Goal: Task Accomplishment & Management: Manage account settings

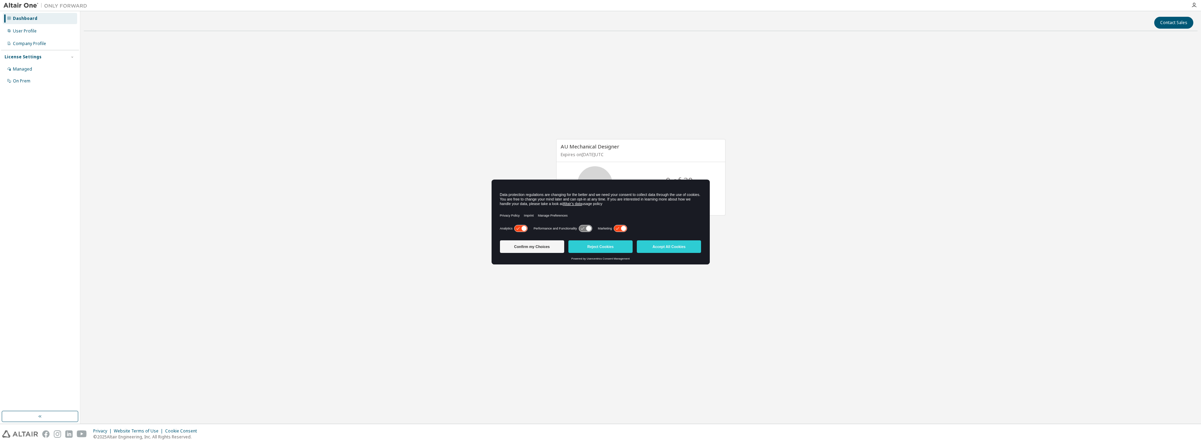
click at [520, 229] on icon at bounding box center [520, 228] width 13 height 7
click at [611, 230] on label "Marketing" at bounding box center [605, 229] width 14 height 4
click at [622, 229] on icon at bounding box center [620, 228] width 13 height 7
click at [540, 249] on button "Confirm my Choices" at bounding box center [532, 246] width 64 height 13
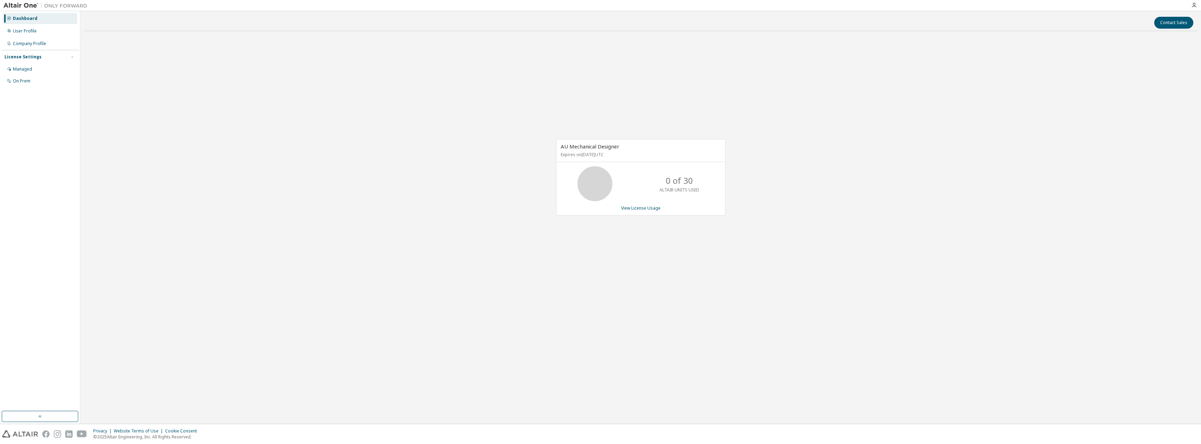
click at [685, 183] on p "0 of 30" at bounding box center [679, 181] width 27 height 12
click at [683, 212] on div "AU Mechanical Designer Expires on October 16, 2025 UTC 0 of 30 ALTAIR UNITS USE…" at bounding box center [640, 177] width 169 height 76
click at [28, 36] on div "User Profile" at bounding box center [40, 30] width 74 height 11
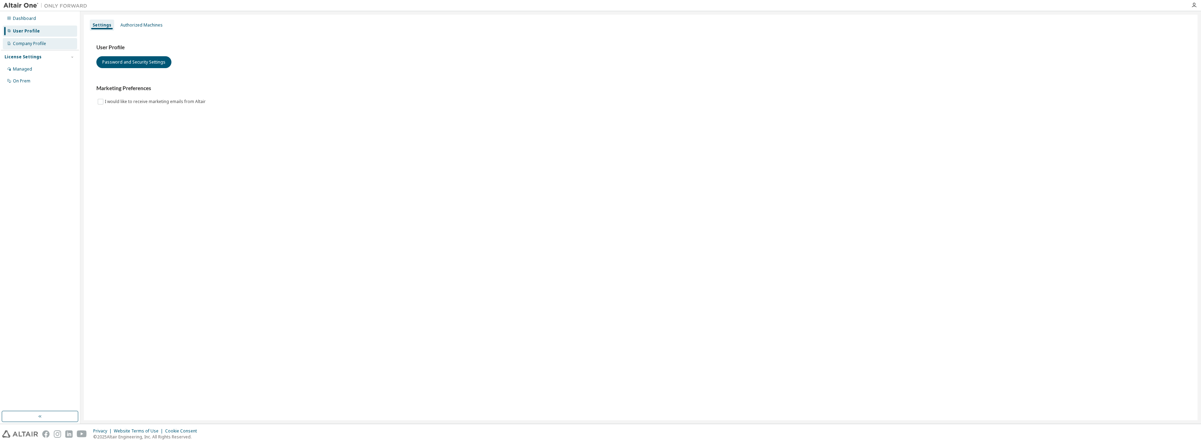
click at [28, 40] on div "Company Profile" at bounding box center [40, 43] width 74 height 11
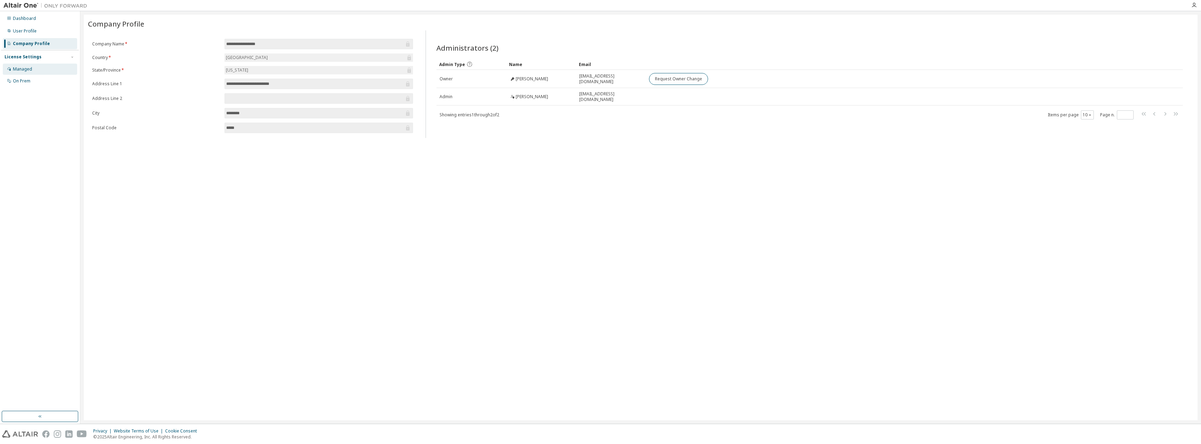
click at [30, 68] on div "Managed" at bounding box center [22, 69] width 19 height 6
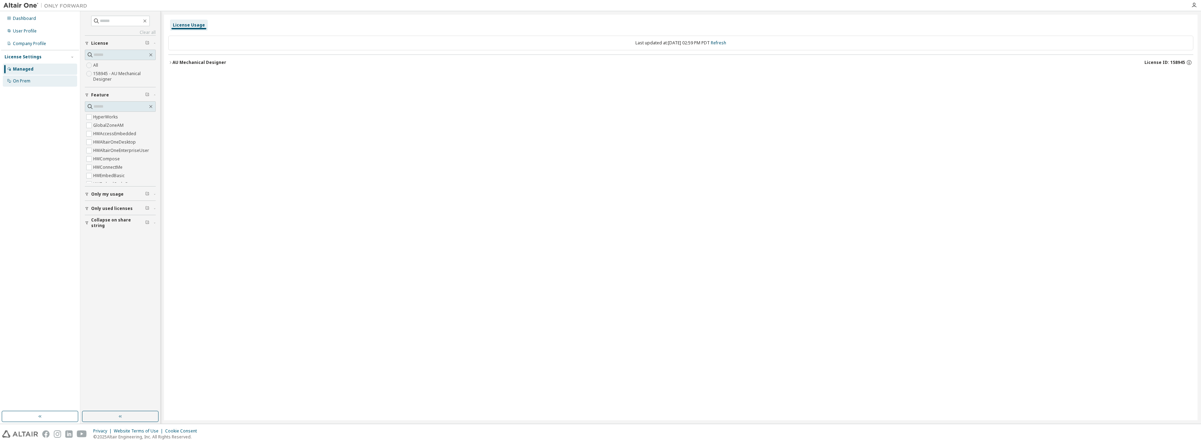
click at [31, 79] on div "On Prem" at bounding box center [40, 80] width 74 height 11
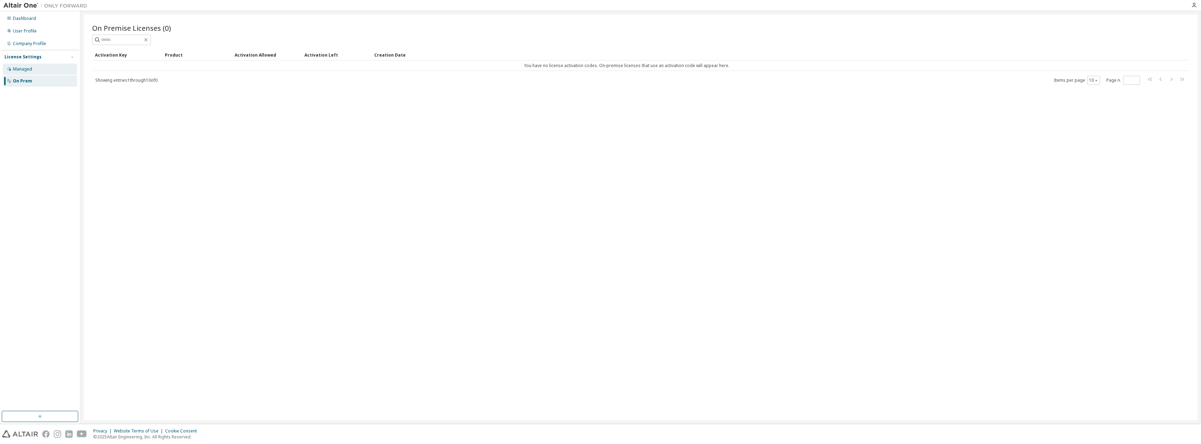
click at [47, 71] on div "Managed" at bounding box center [40, 69] width 74 height 11
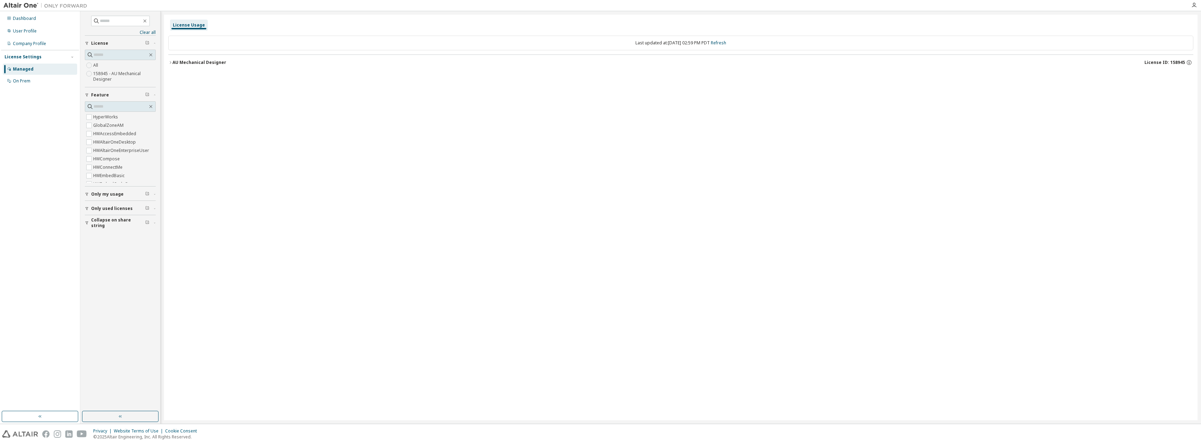
click at [172, 64] on icon "button" at bounding box center [170, 62] width 4 height 4
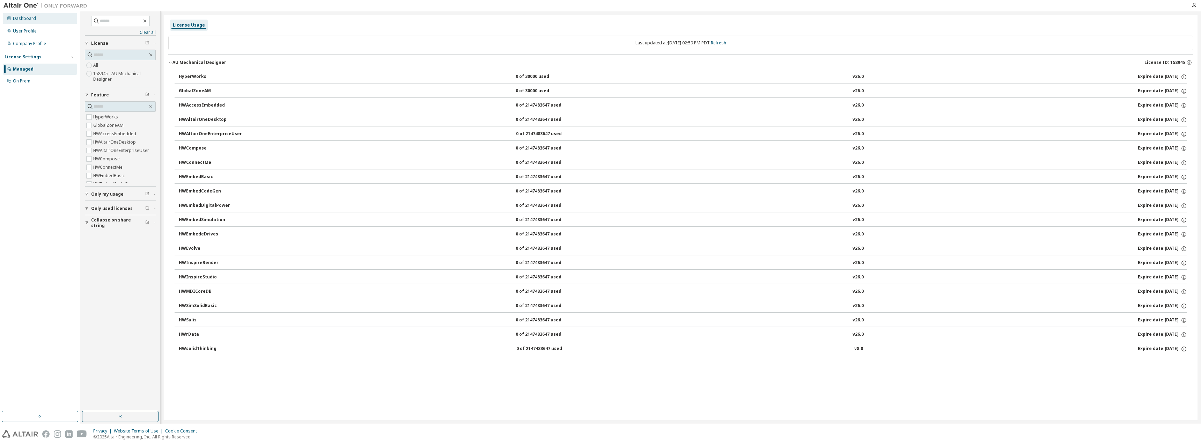
click at [23, 20] on div "Dashboard" at bounding box center [24, 19] width 23 height 6
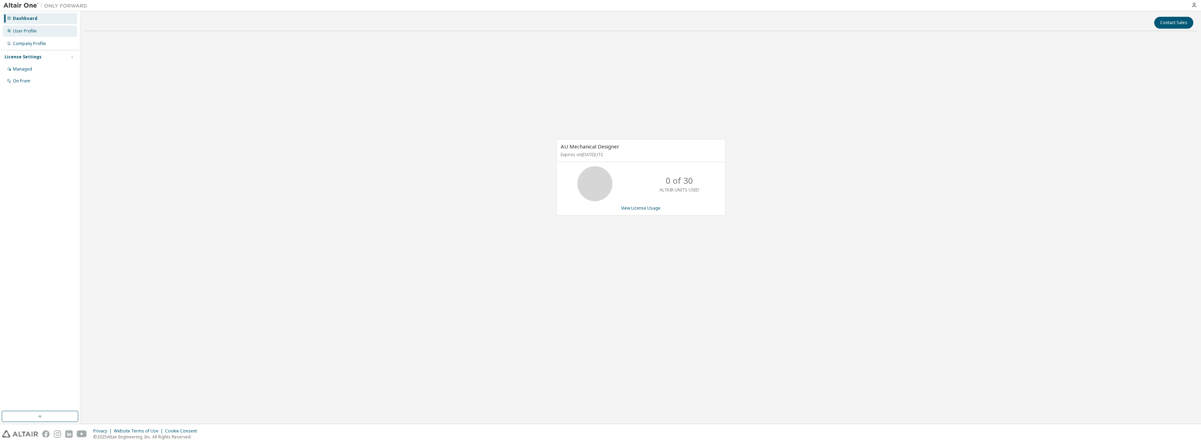
click at [25, 28] on div "User Profile" at bounding box center [25, 31] width 24 height 6
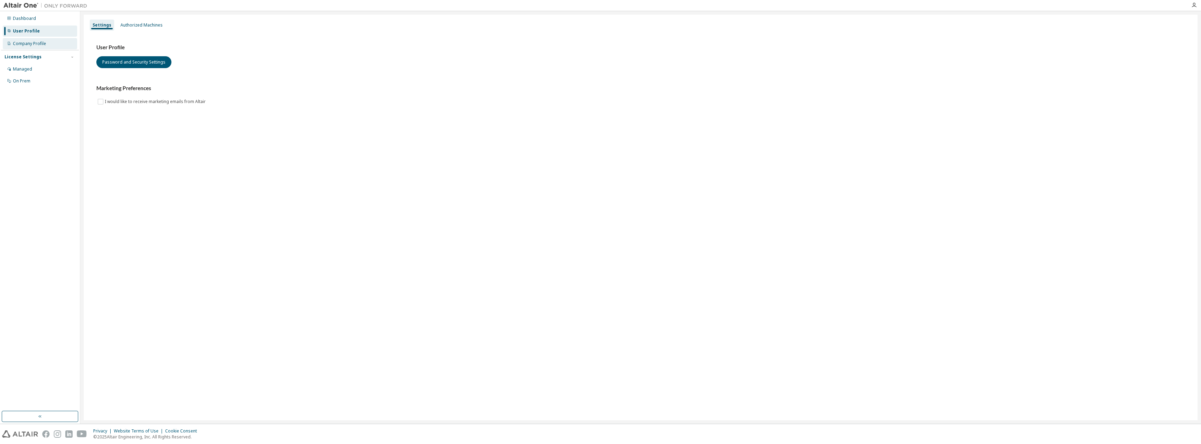
click at [30, 40] on div "Company Profile" at bounding box center [40, 43] width 74 height 11
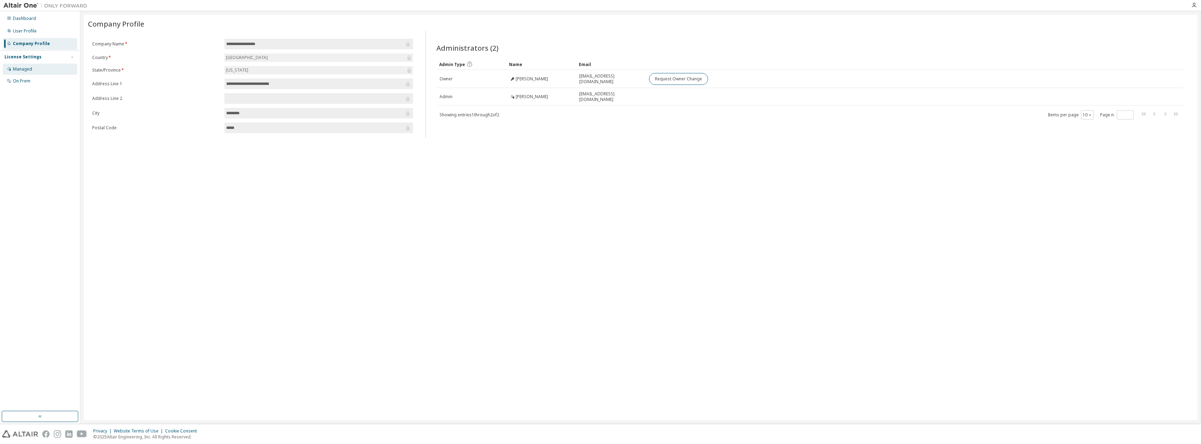
click at [30, 71] on div "Managed" at bounding box center [22, 69] width 19 height 6
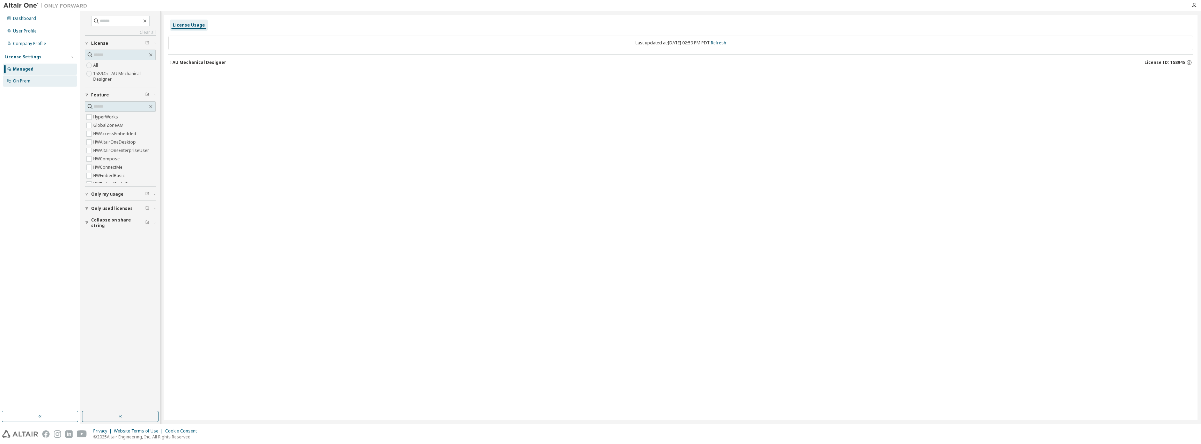
click at [30, 83] on div "On Prem" at bounding box center [21, 81] width 17 height 6
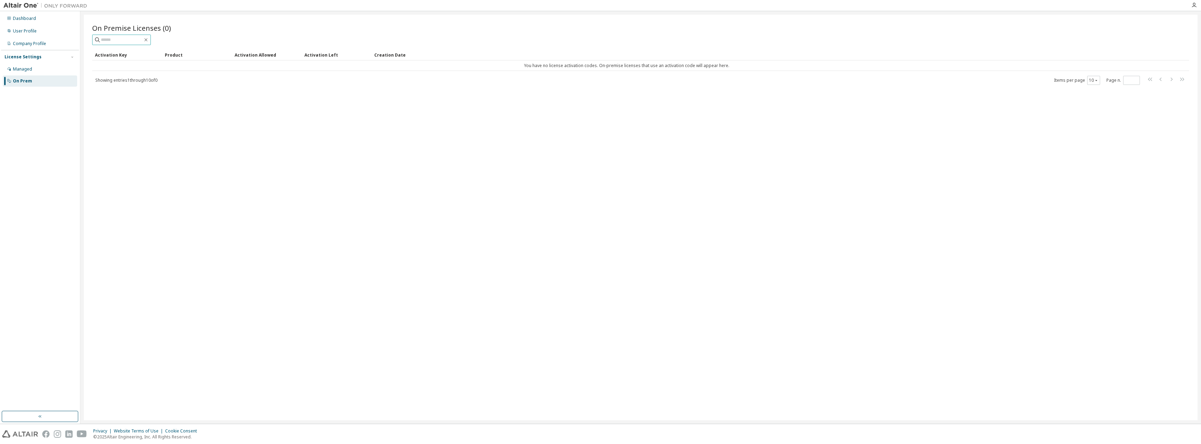
click at [142, 39] on input "text" at bounding box center [122, 39] width 42 height 7
click at [277, 174] on div "On Premise Licenses (0) Clear Load Save Save As Field Operator Value Select fil…" at bounding box center [641, 217] width 1114 height 405
click at [32, 72] on div "Managed" at bounding box center [40, 69] width 74 height 11
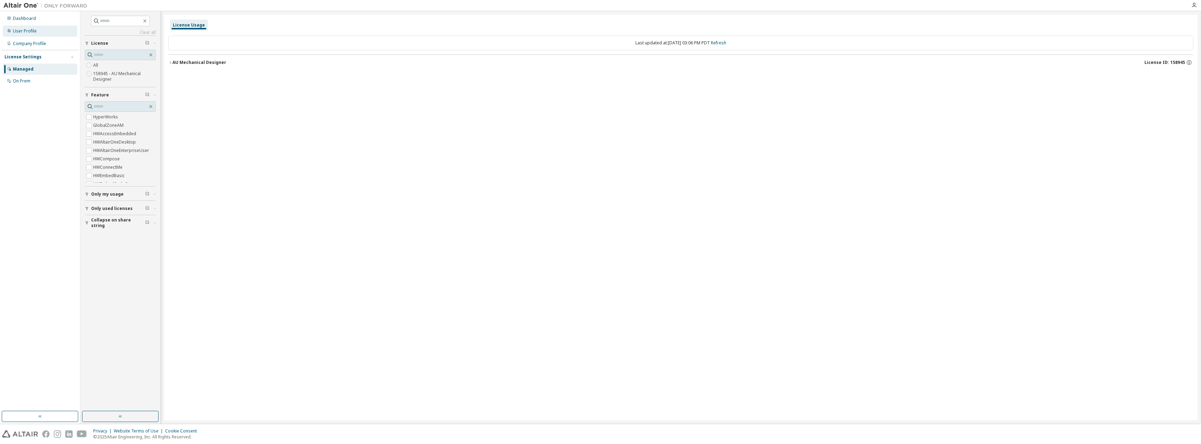
click at [22, 34] on div "User Profile" at bounding box center [40, 30] width 74 height 11
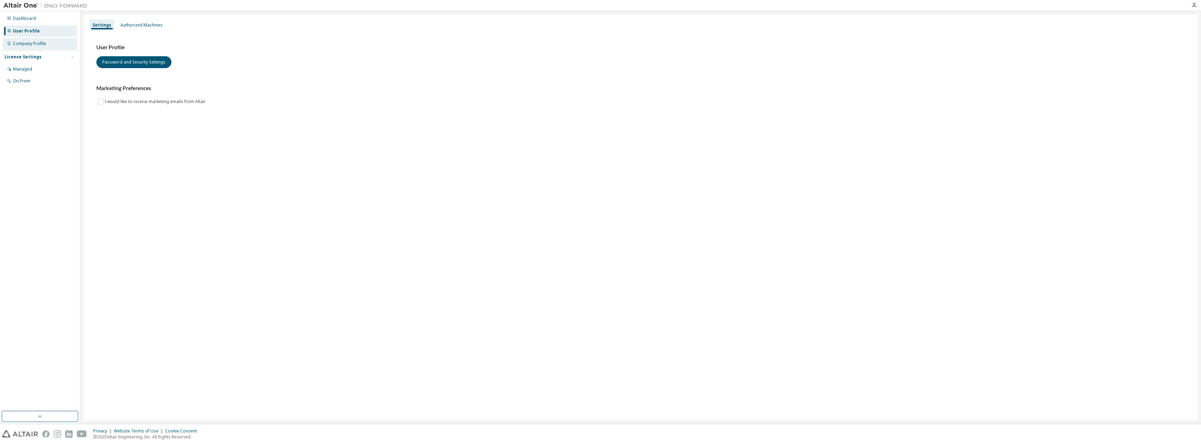
click at [32, 45] on div "Company Profile" at bounding box center [29, 44] width 33 height 6
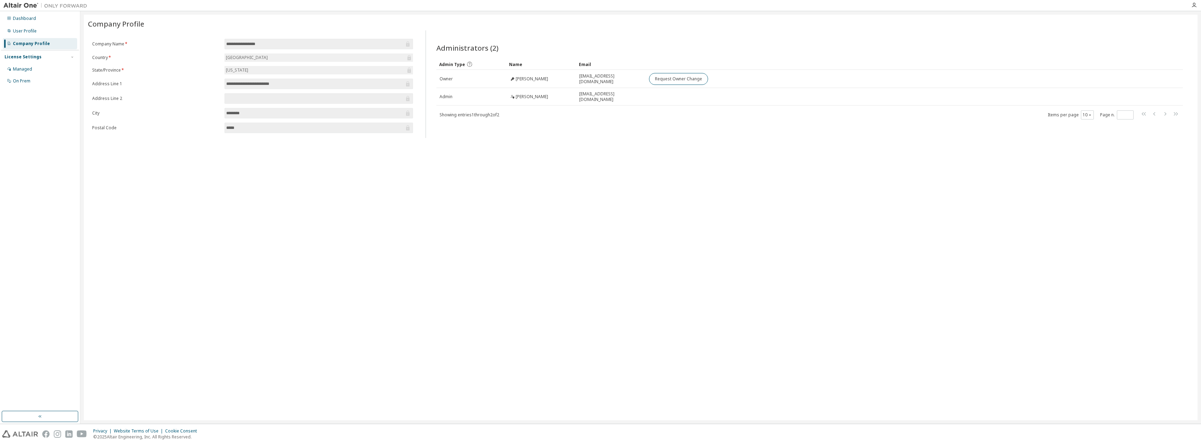
click at [506, 157] on div "**********" at bounding box center [641, 217] width 1114 height 405
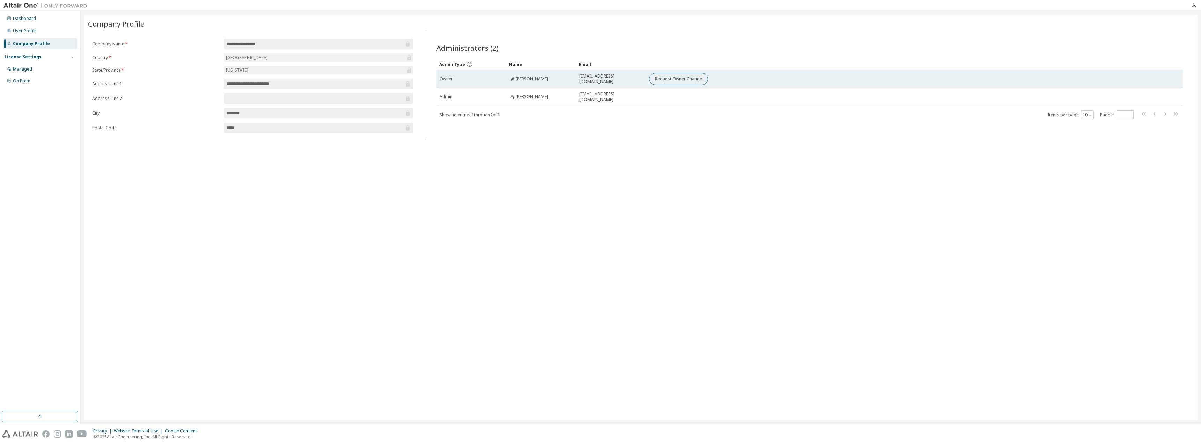
drag, startPoint x: 553, startPoint y: 79, endPoint x: 492, endPoint y: 80, distance: 61.5
click at [492, 80] on tr "Owner Abhishek Chauhan abhishekc@rivian.com Request Owner Change" at bounding box center [809, 79] width 747 height 18
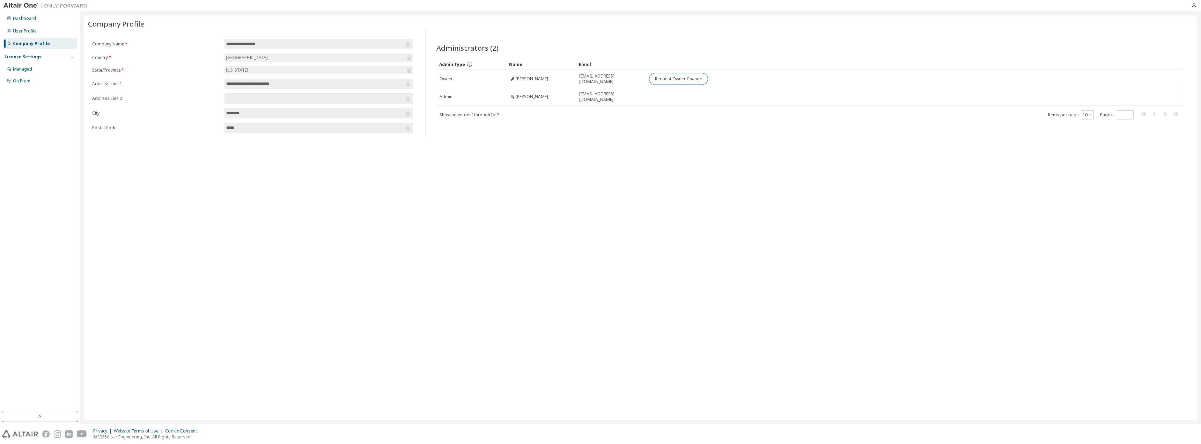
copy tr "Abhishek Chauhan"
click at [535, 146] on div "**********" at bounding box center [641, 217] width 1114 height 405
